Goal: Browse casually: Explore the website without a specific task or goal

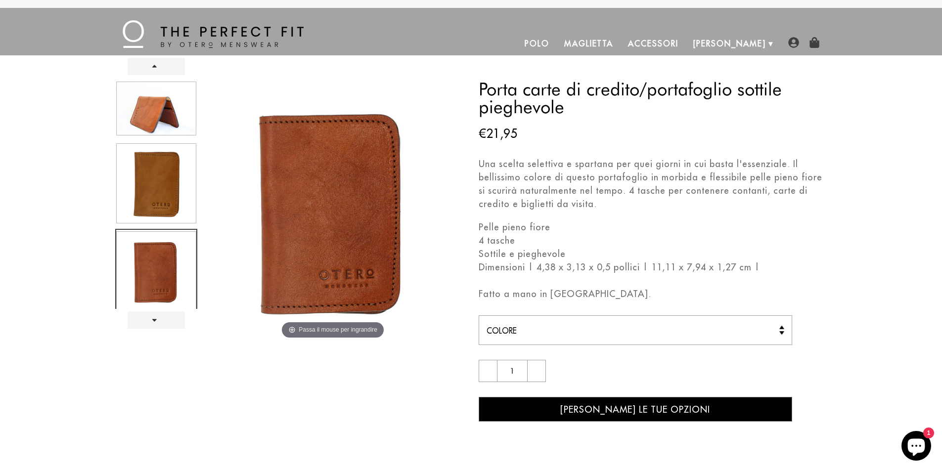
click at [157, 105] on div at bounding box center [156, 194] width 82 height 229
click at [145, 312] on link "Prossimo" at bounding box center [156, 319] width 57 height 17
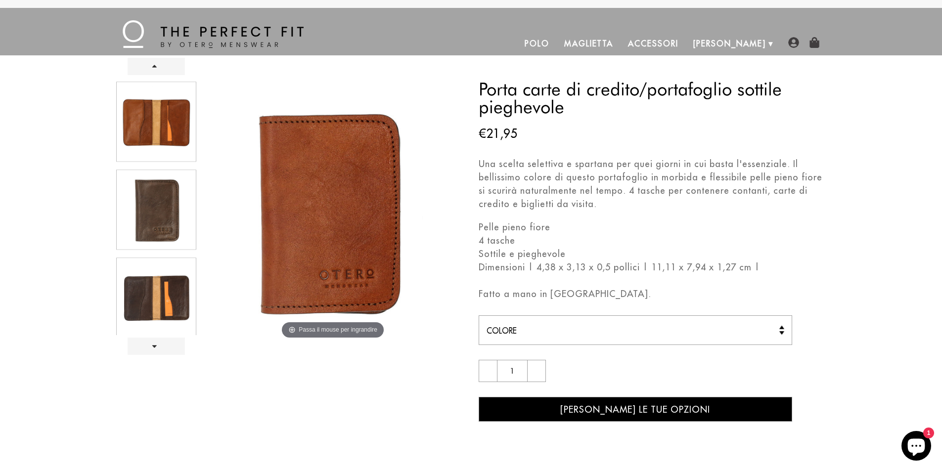
click at [164, 277] on div at bounding box center [156, 207] width 82 height 255
click at [164, 303] on div at bounding box center [156, 207] width 82 height 255
click at [164, 295] on div at bounding box center [156, 207] width 82 height 255
click at [141, 292] on div at bounding box center [156, 207] width 82 height 255
click at [151, 347] on link "Prossimo" at bounding box center [156, 346] width 57 height 17
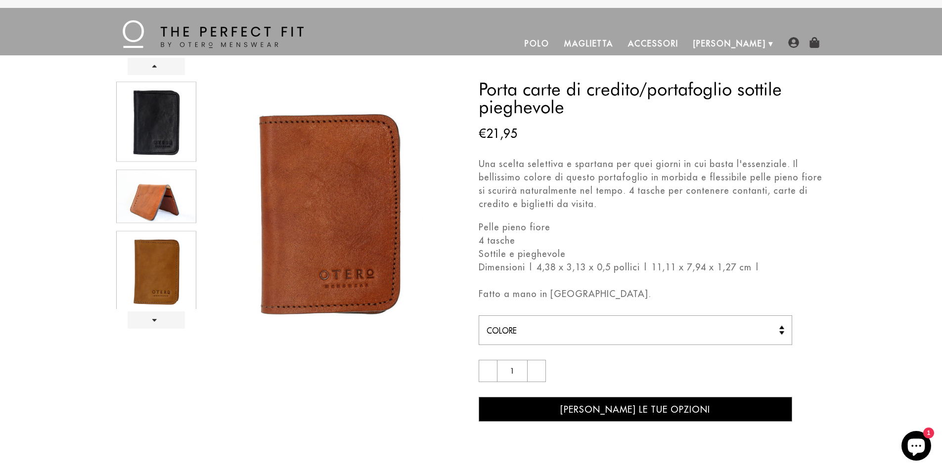
click at [154, 130] on div at bounding box center [156, 194] width 82 height 229
click at [159, 211] on div at bounding box center [156, 194] width 82 height 229
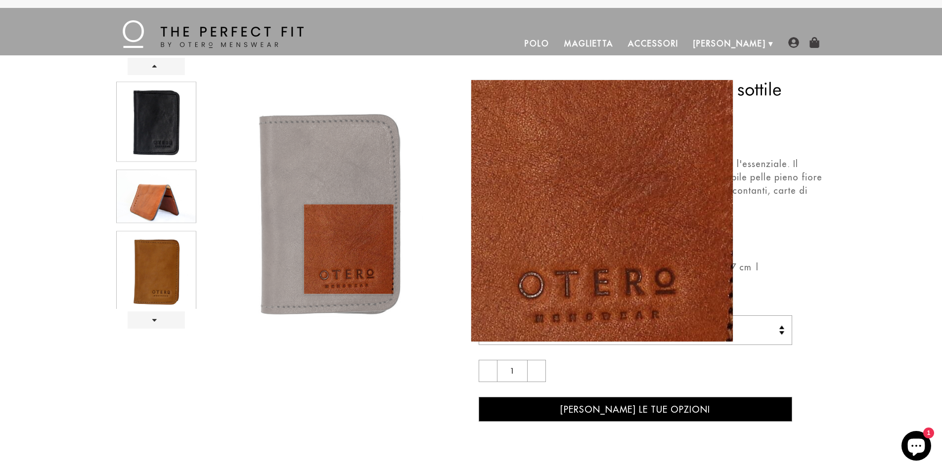
click at [349, 249] on img at bounding box center [333, 211] width 262 height 262
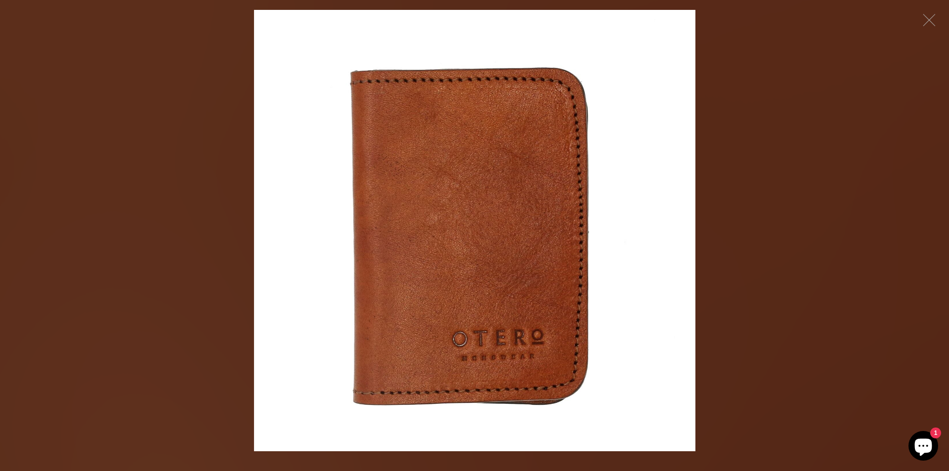
click at [629, 266] on img at bounding box center [475, 231] width 442 height 442
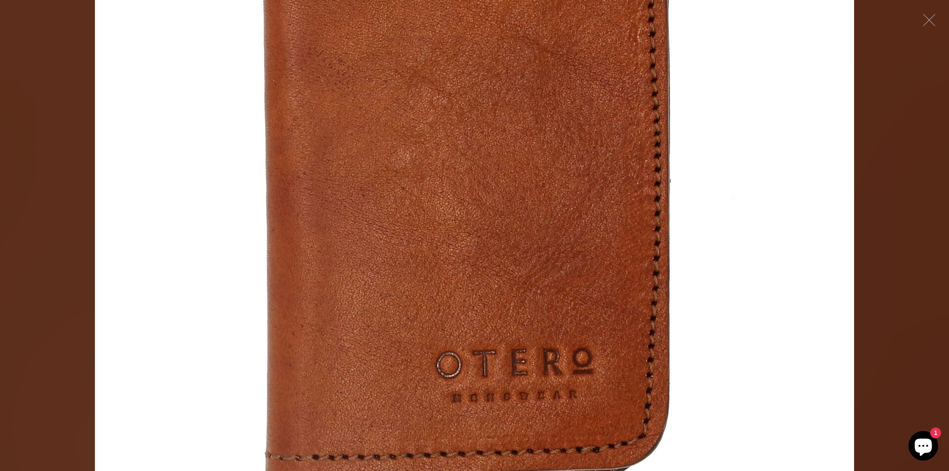
click at [629, 266] on img at bounding box center [475, 221] width 442 height 442
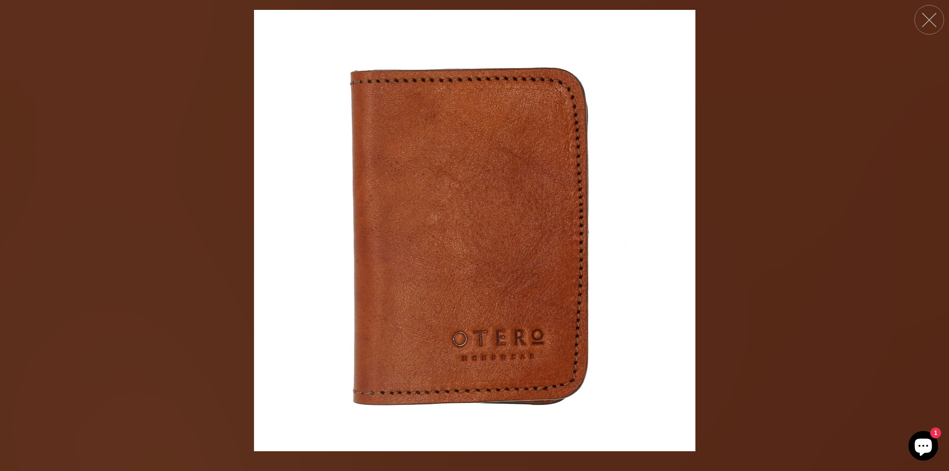
click at [930, 21] on button at bounding box center [930, 20] width 30 height 30
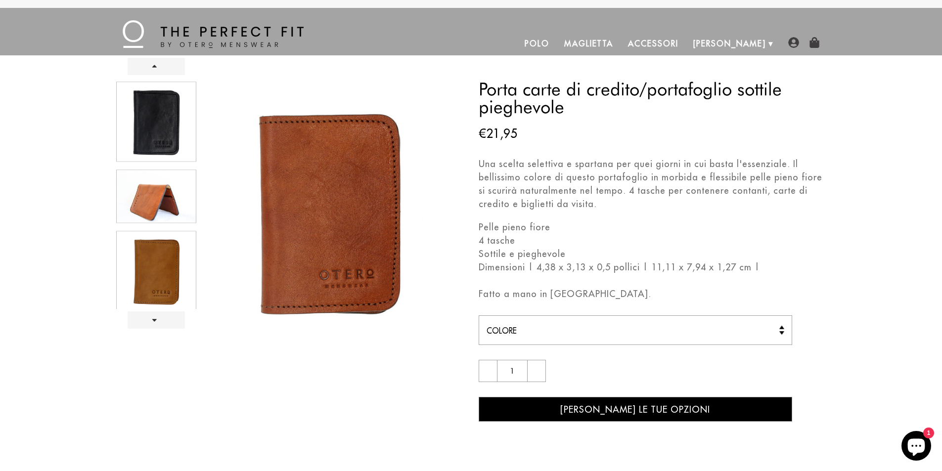
click at [152, 205] on div at bounding box center [156, 194] width 82 height 229
click at [153, 245] on div at bounding box center [156, 194] width 82 height 229
click at [162, 321] on link "Prossimo" at bounding box center [156, 319] width 57 height 17
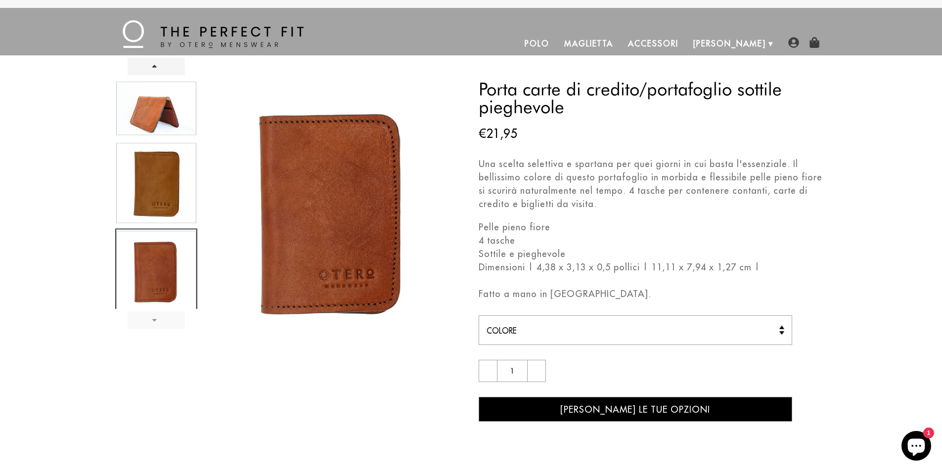
click at [162, 321] on link "Prossimo" at bounding box center [156, 319] width 57 height 17
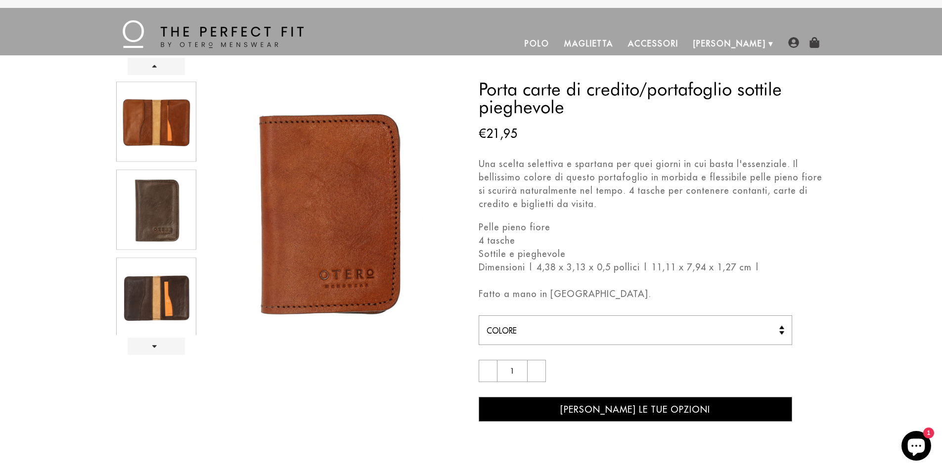
click at [158, 312] on div at bounding box center [156, 207] width 82 height 255
click at [160, 348] on link "Prossimo" at bounding box center [156, 346] width 57 height 17
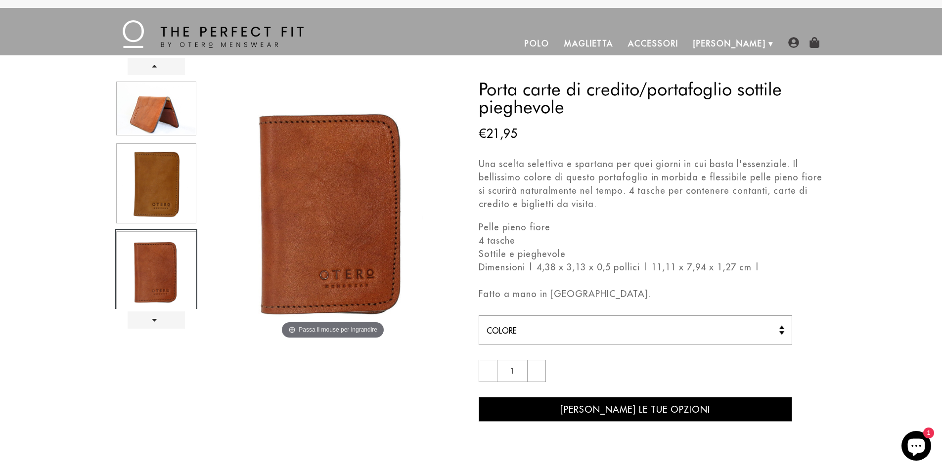
click at [138, 177] on div at bounding box center [156, 194] width 82 height 229
click at [154, 110] on div at bounding box center [156, 194] width 82 height 229
